Goal: Information Seeking & Learning: Learn about a topic

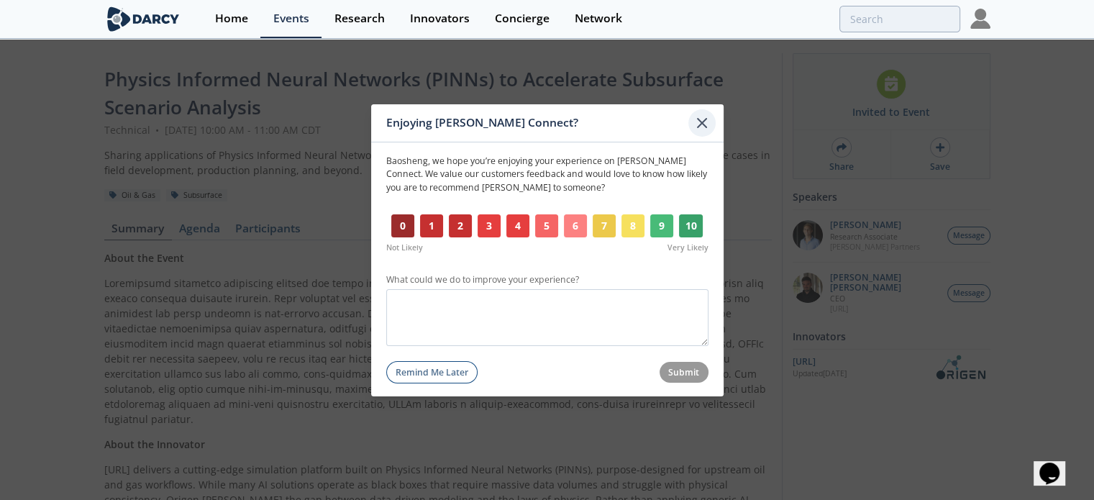
click at [700, 122] on icon at bounding box center [701, 122] width 9 height 9
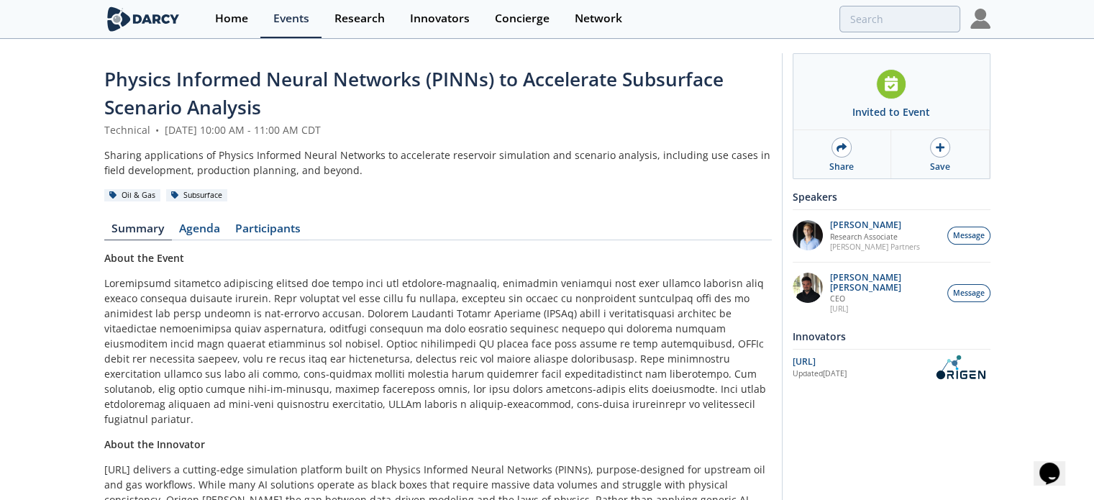
click at [531, 210] on div "Physics Informed Neural Networks (PINNs) to Accelerate Subsurface Scenario Anal…" at bounding box center [437, 369] width 667 height 608
click at [851, 277] on p "[PERSON_NAME] [PERSON_NAME]" at bounding box center [884, 283] width 109 height 20
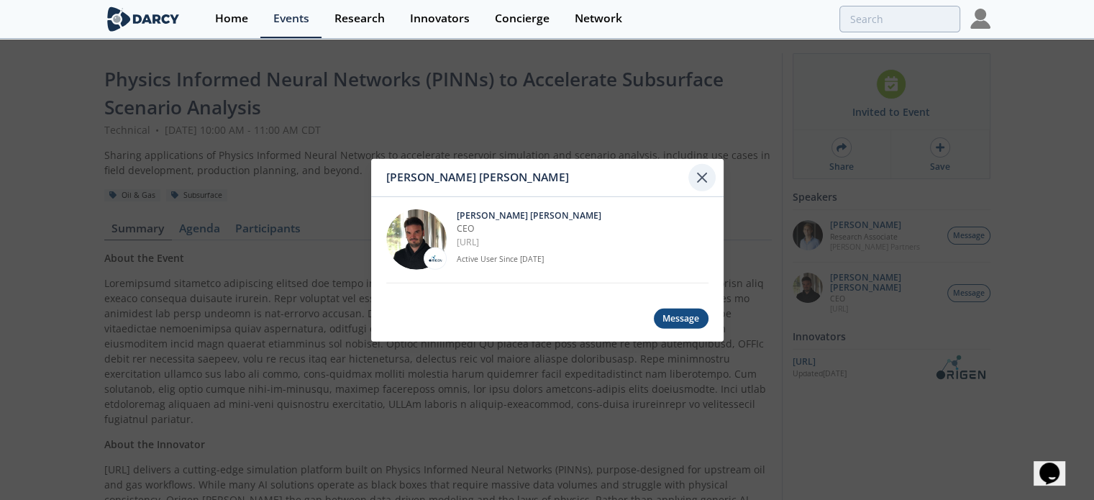
click at [701, 178] on icon at bounding box center [701, 177] width 9 height 9
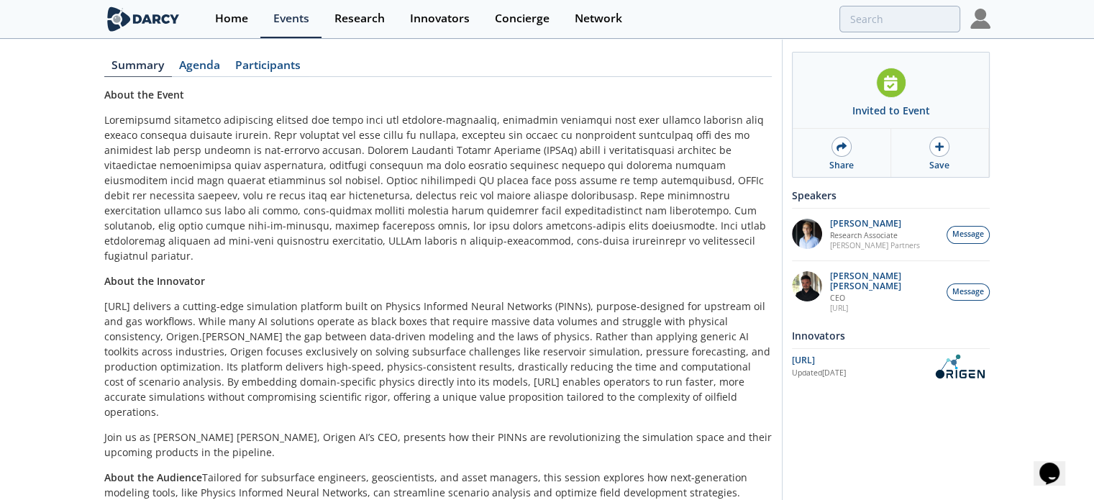
scroll to position [165, 0]
click at [260, 70] on link "Participants" at bounding box center [268, 66] width 81 height 17
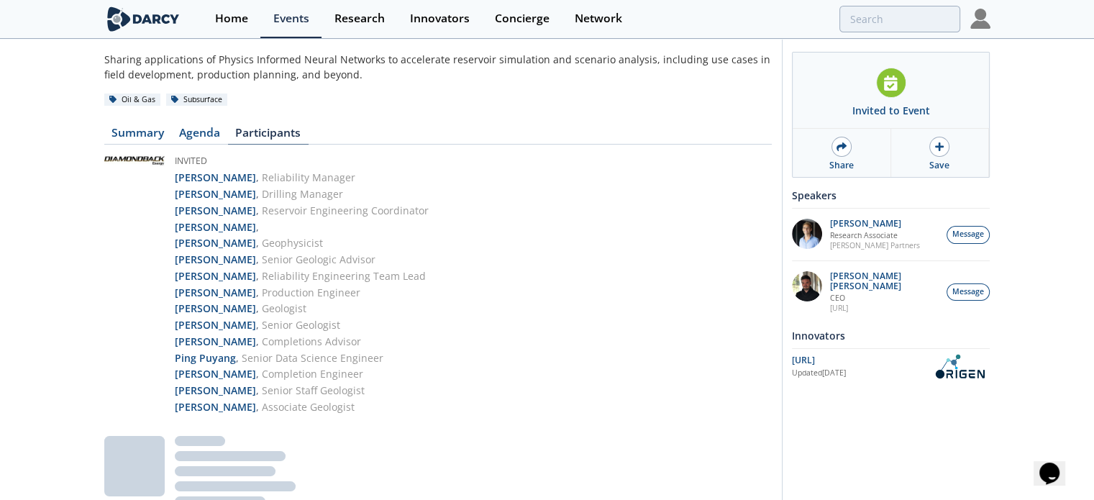
scroll to position [165, 0]
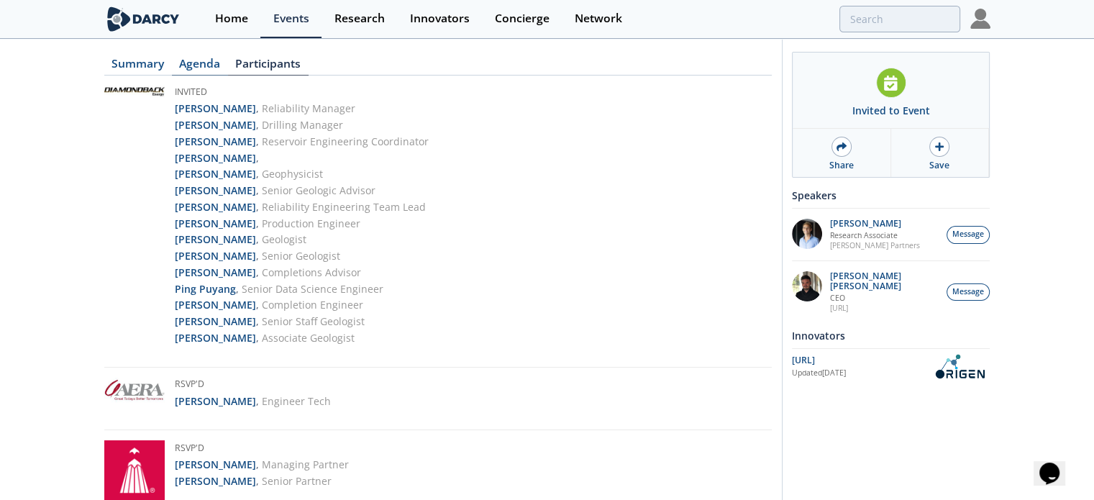
click at [200, 60] on link "Agenda" at bounding box center [200, 66] width 56 height 17
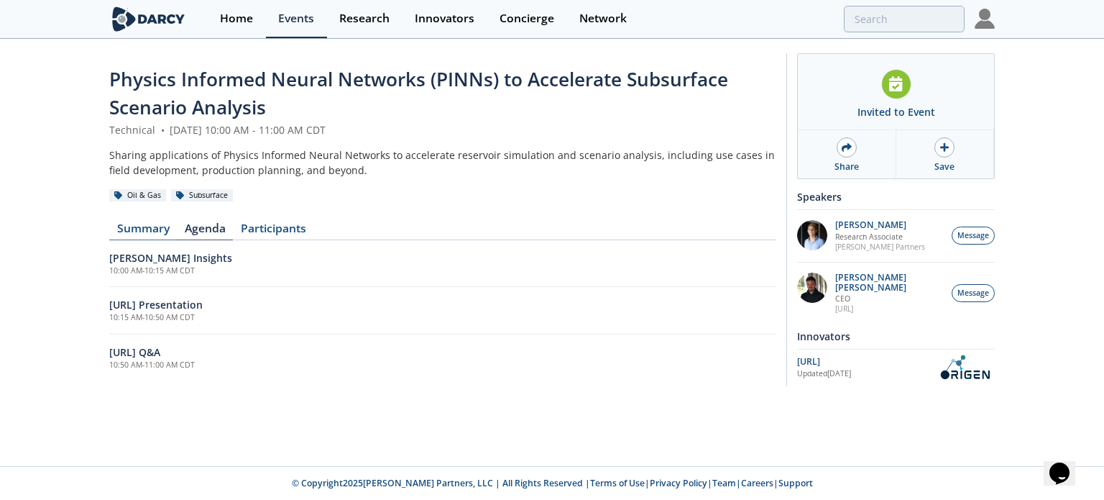
click at [144, 226] on link "Summary" at bounding box center [143, 231] width 68 height 17
